Goal: Task Accomplishment & Management: Use online tool/utility

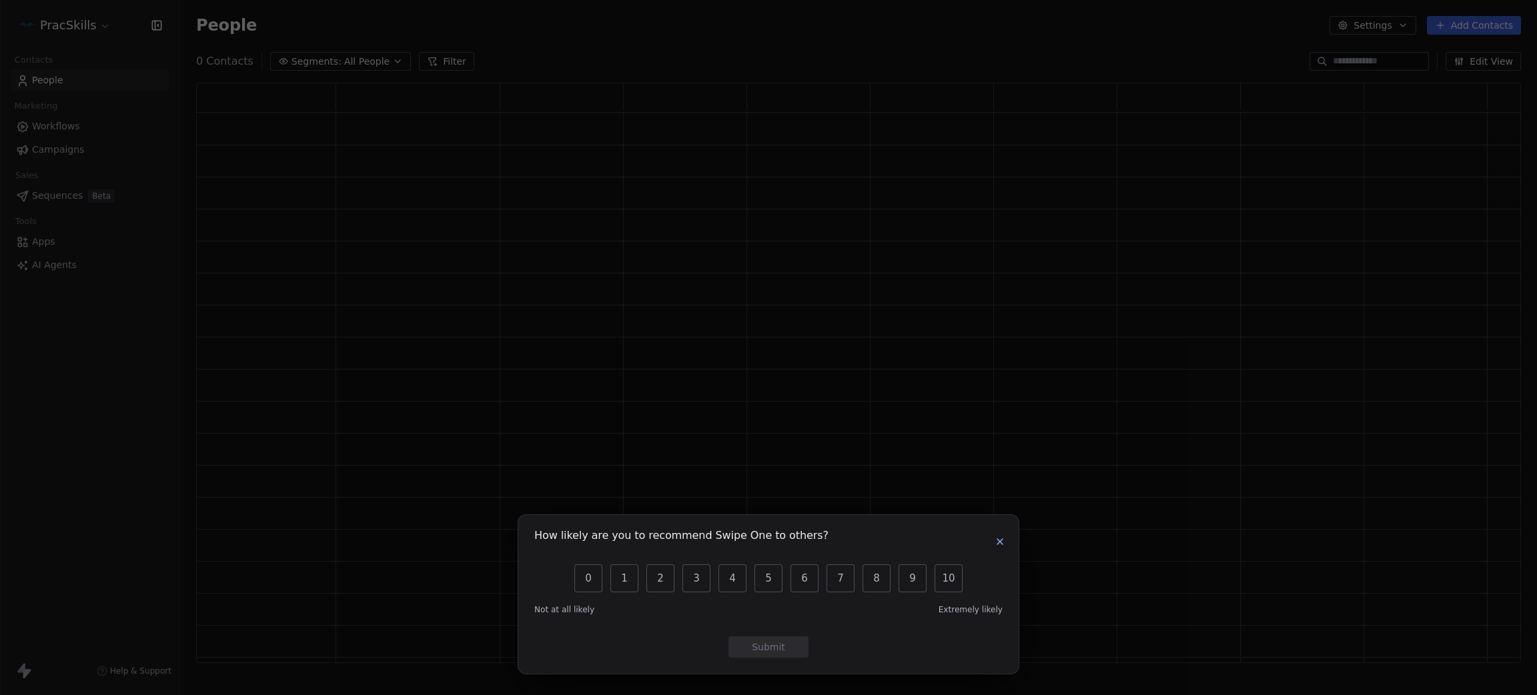
scroll to position [564, 1310]
click at [1000, 538] on icon "button" at bounding box center [1000, 541] width 11 height 11
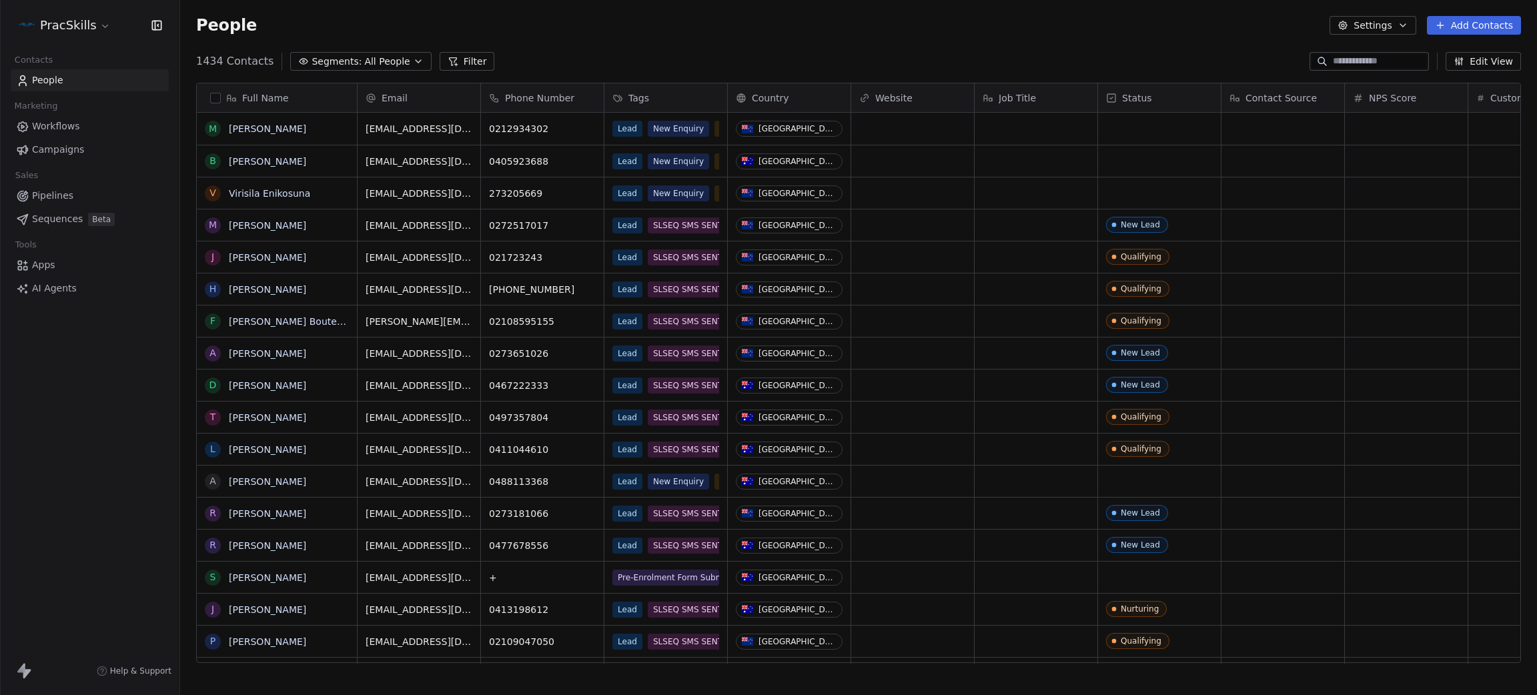
scroll to position [596, 1342]
click at [63, 27] on html "PracSkills Contacts People Marketing Workflows Campaigns Sales Pipelines Sequen…" at bounding box center [768, 347] width 1537 height 695
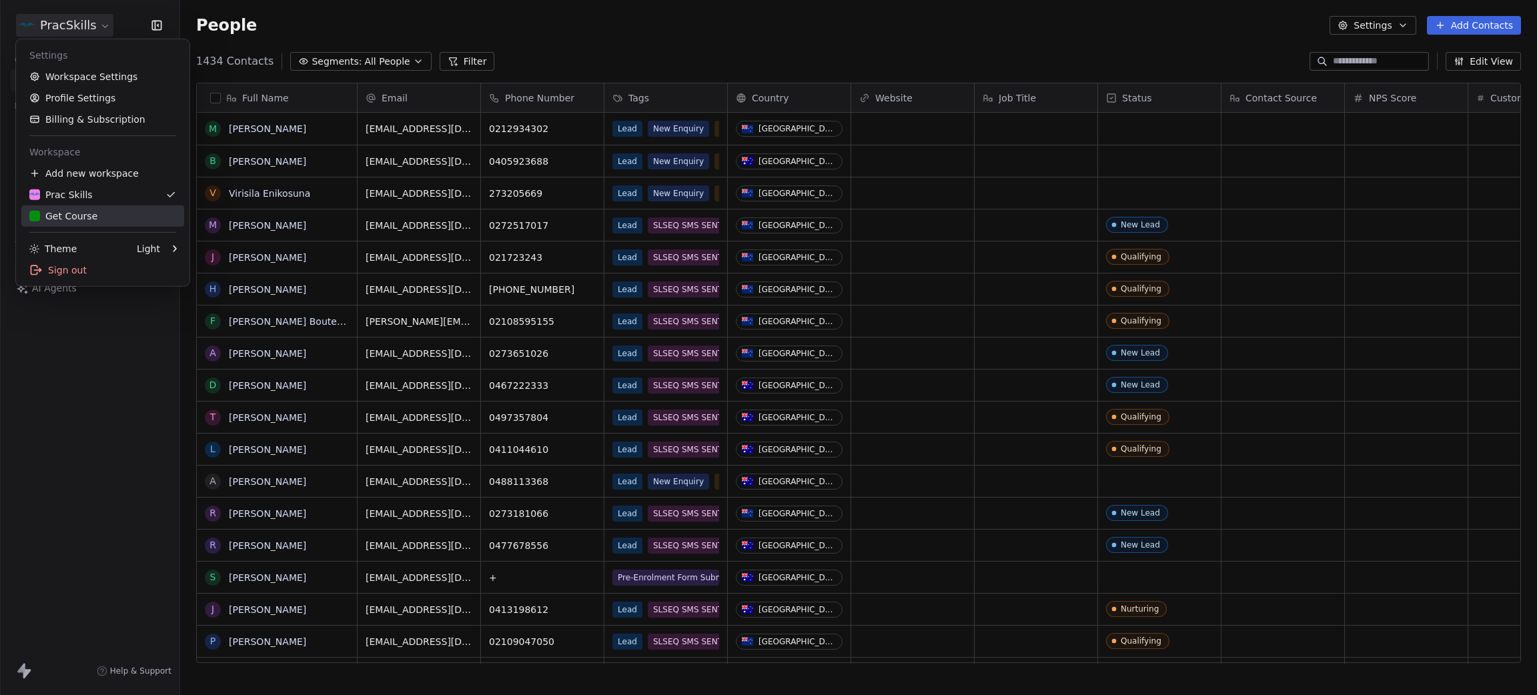
click at [83, 216] on div "Get Course" at bounding box center [63, 215] width 68 height 13
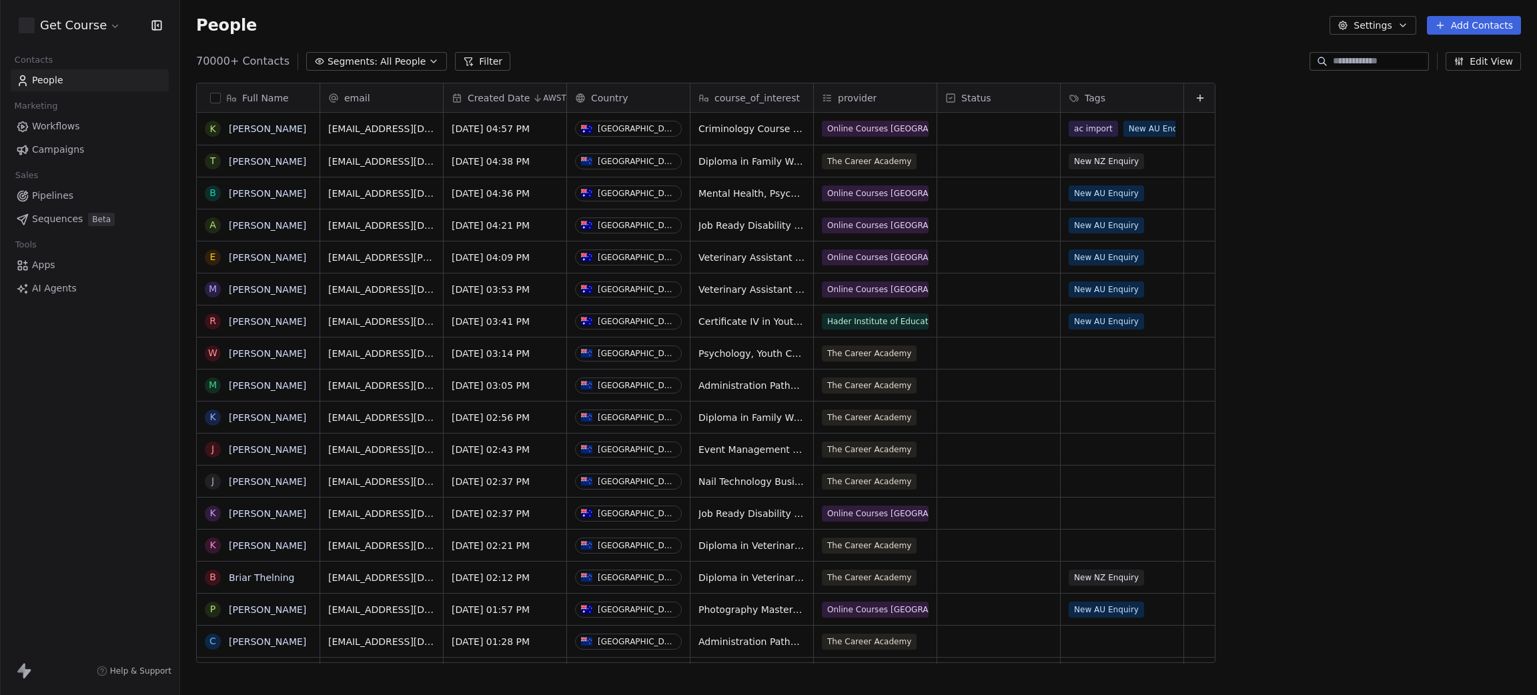
scroll to position [596, 1342]
click at [55, 151] on span "Campaigns" at bounding box center [58, 150] width 52 height 14
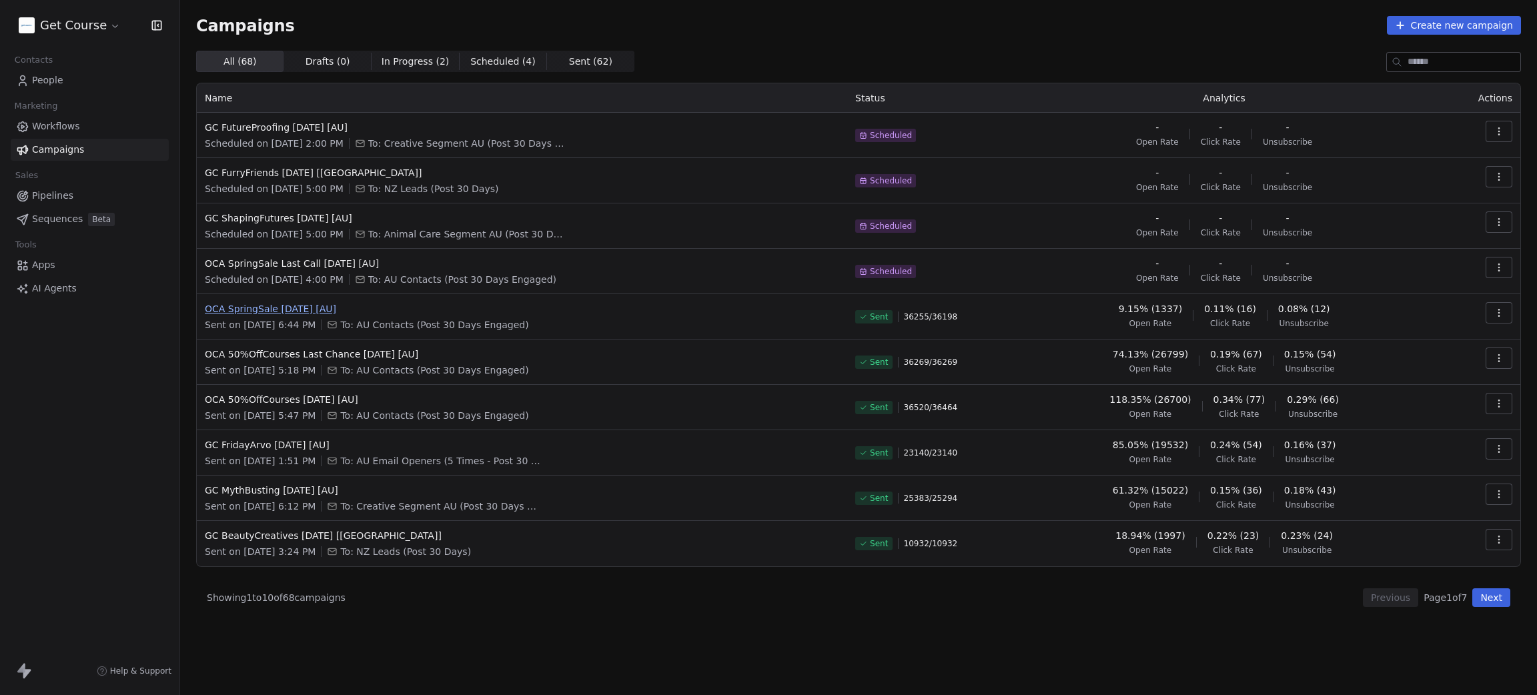
click at [258, 307] on span "OCA SpringSale [DATE] [AU]" at bounding box center [522, 308] width 635 height 13
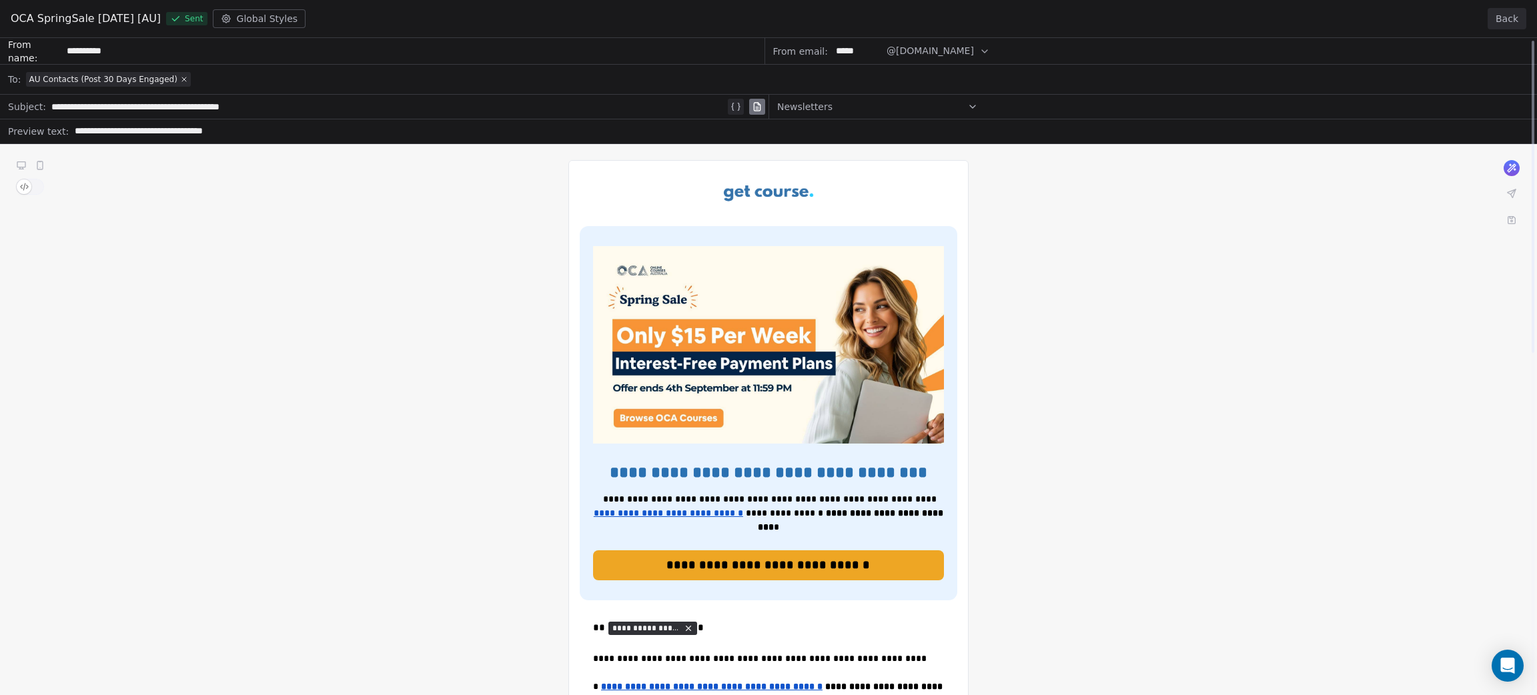
click at [1515, 20] on button "Back" at bounding box center [1507, 18] width 39 height 21
